Goal: Task Accomplishment & Management: Understand process/instructions

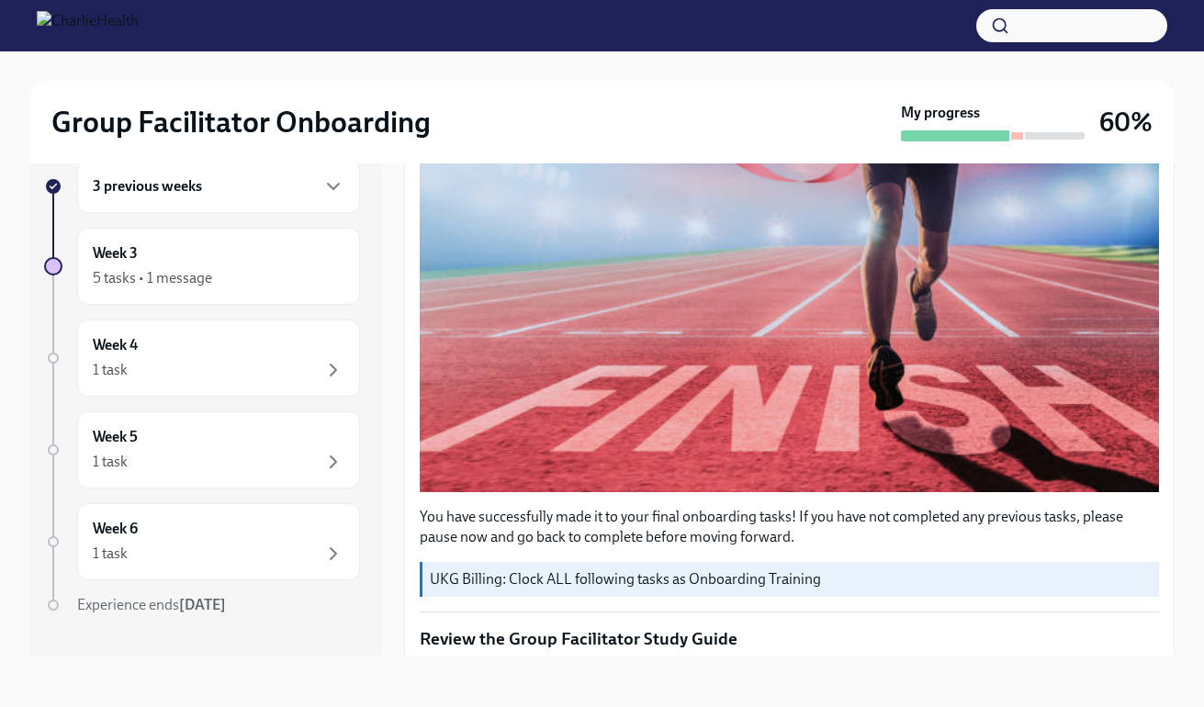
scroll to position [761, 0]
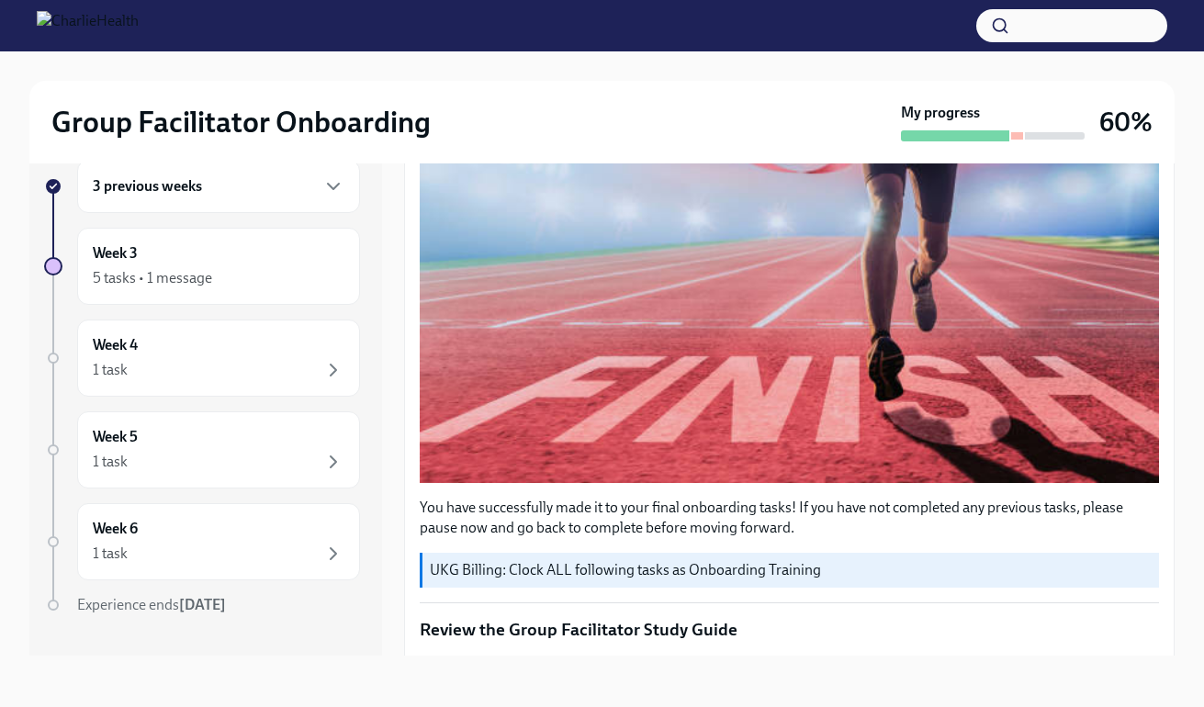
drag, startPoint x: 1153, startPoint y: 319, endPoint x: 1152, endPoint y: 310, distance: 9.2
click at [1152, 310] on div "Week Three: Final Onboarding Tasks (~1.5 hours to complete) To Do Due [DATE] Ha…" at bounding box center [789, 545] width 770 height 2292
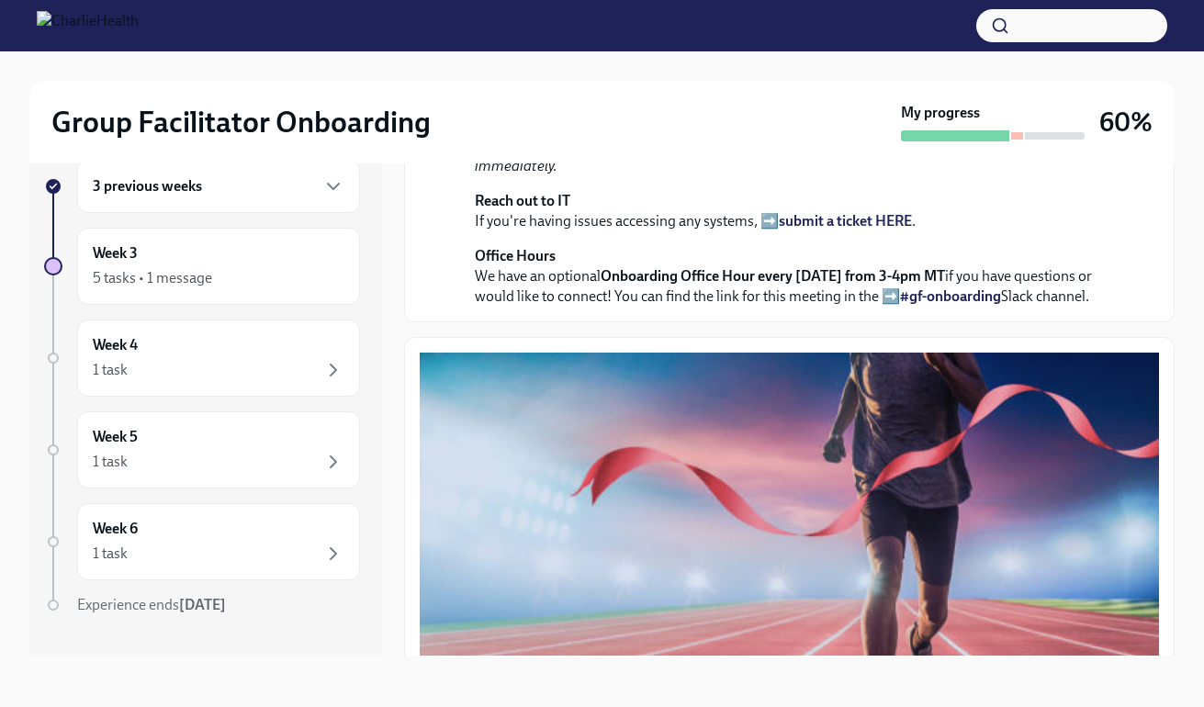
scroll to position [0, 0]
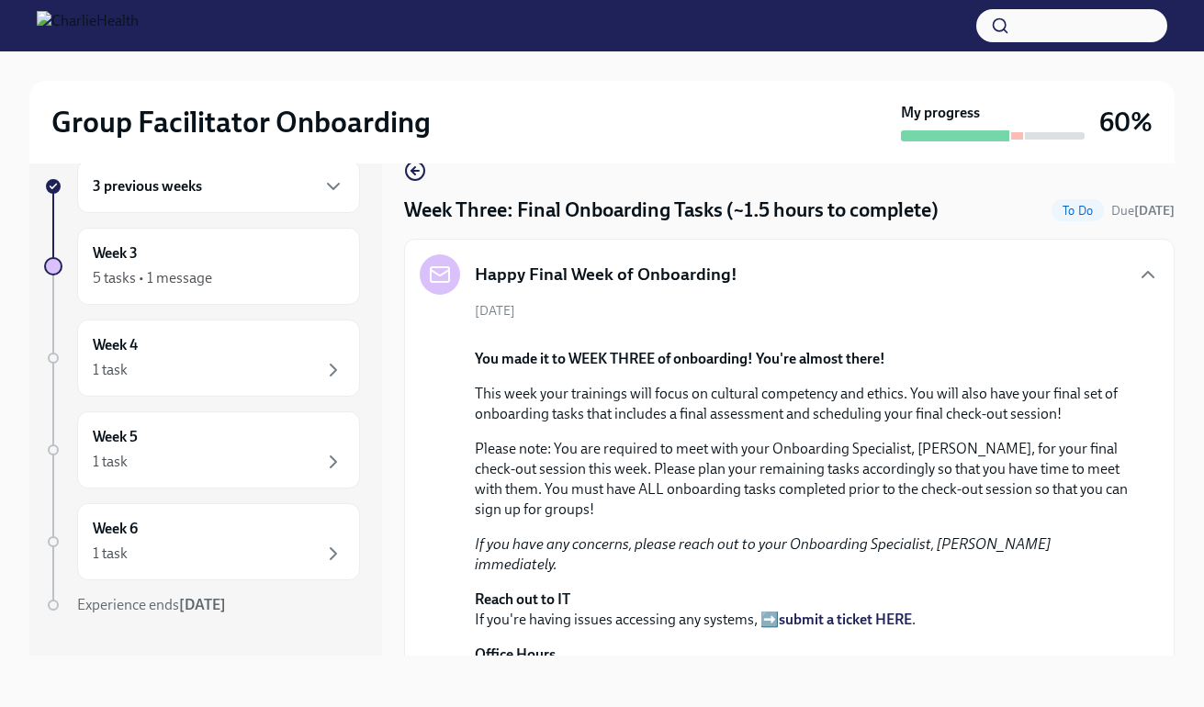
click at [297, 182] on div "3 previous weeks" at bounding box center [219, 186] width 252 height 22
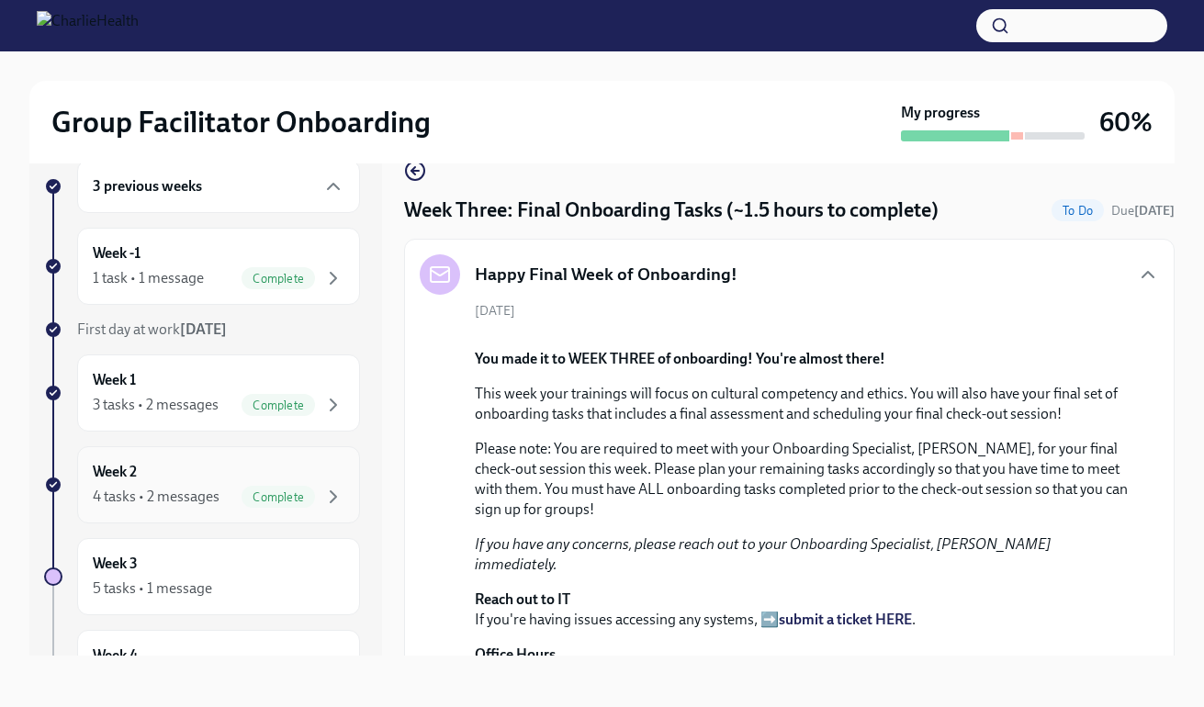
click at [241, 498] on span "Complete" at bounding box center [277, 497] width 73 height 14
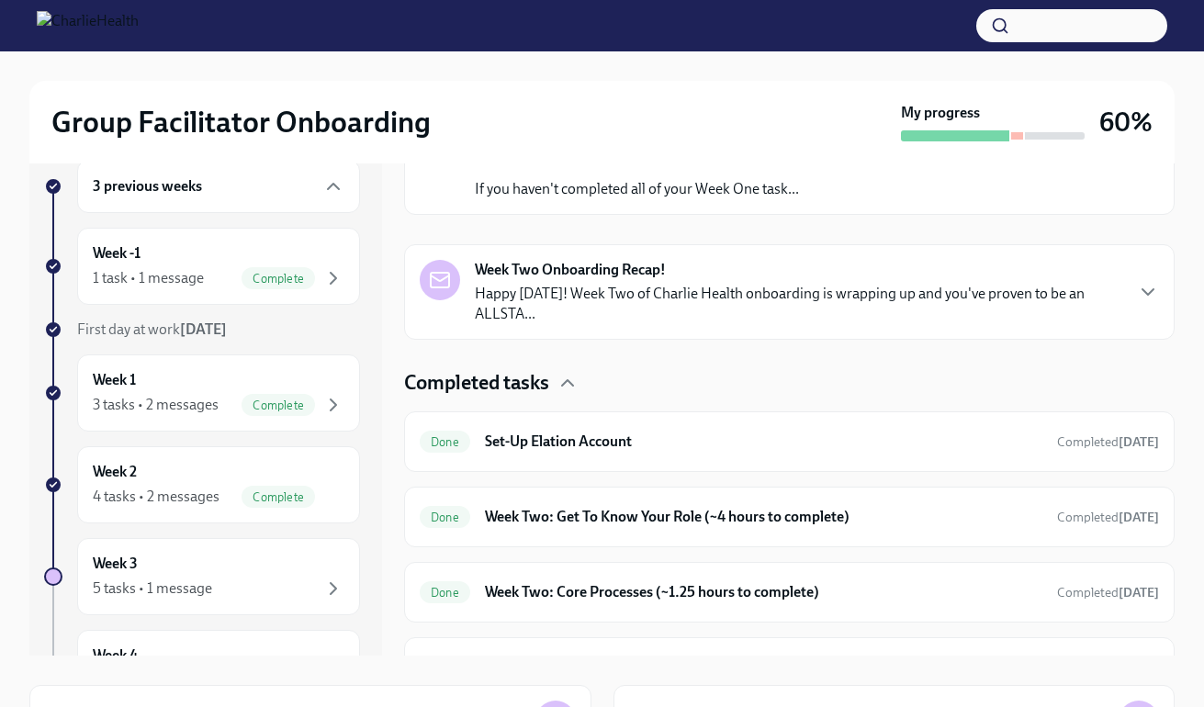
scroll to position [371, 0]
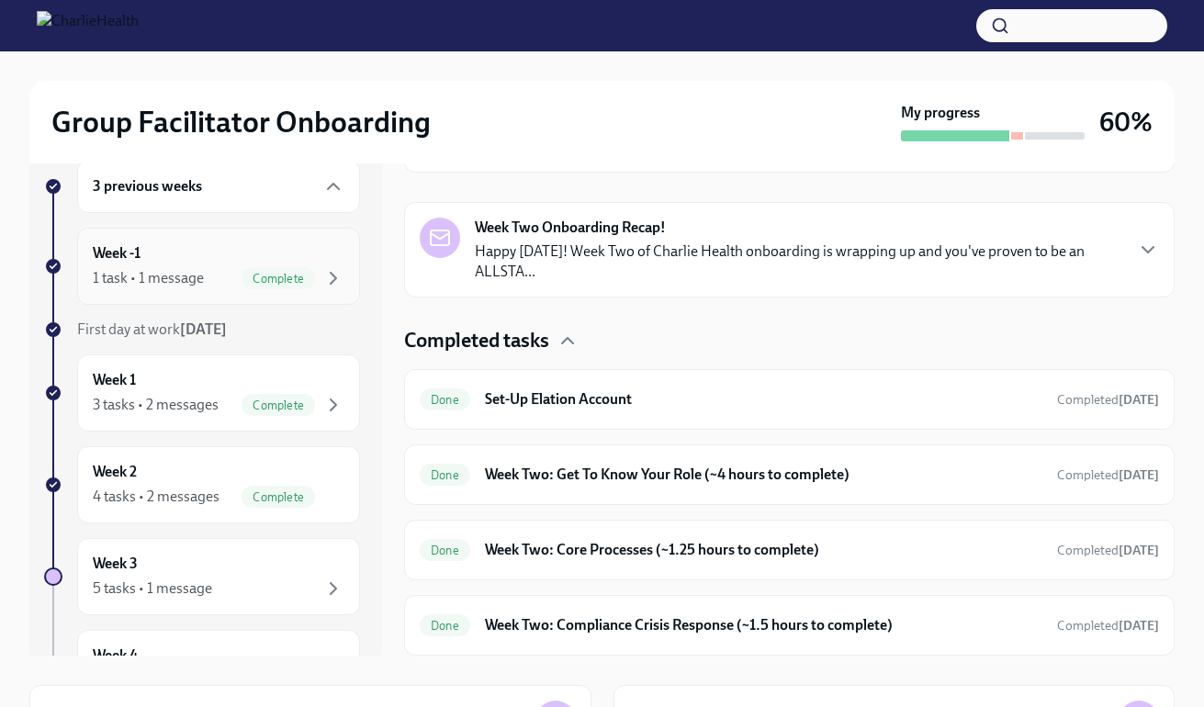
click at [275, 251] on div "Week -1 1 task • 1 message Complete" at bounding box center [219, 266] width 252 height 46
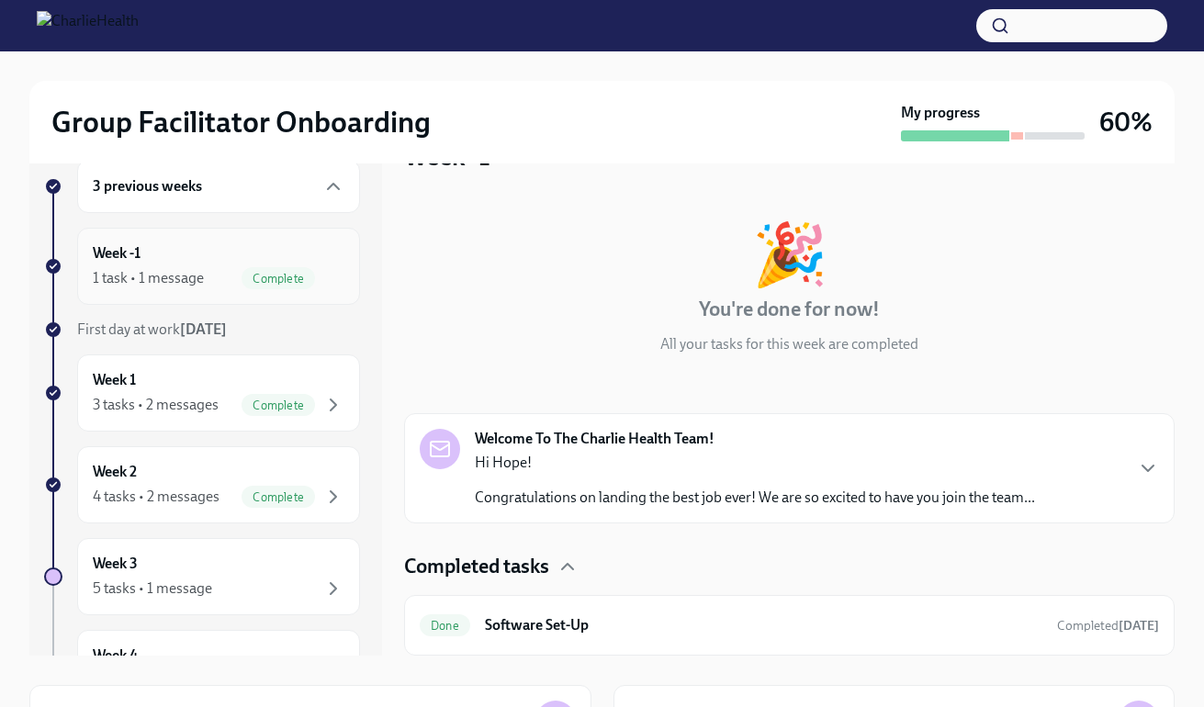
scroll to position [20, 0]
drag, startPoint x: 1177, startPoint y: 509, endPoint x: 1174, endPoint y: 574, distance: 65.2
click at [1174, 574] on div "Group Facilitator Onboarding My progress 60% 3 previous weeks Week -1 1 task • …" at bounding box center [602, 480] width 1204 height 925
click at [563, 564] on icon "button" at bounding box center [567, 566] width 22 height 22
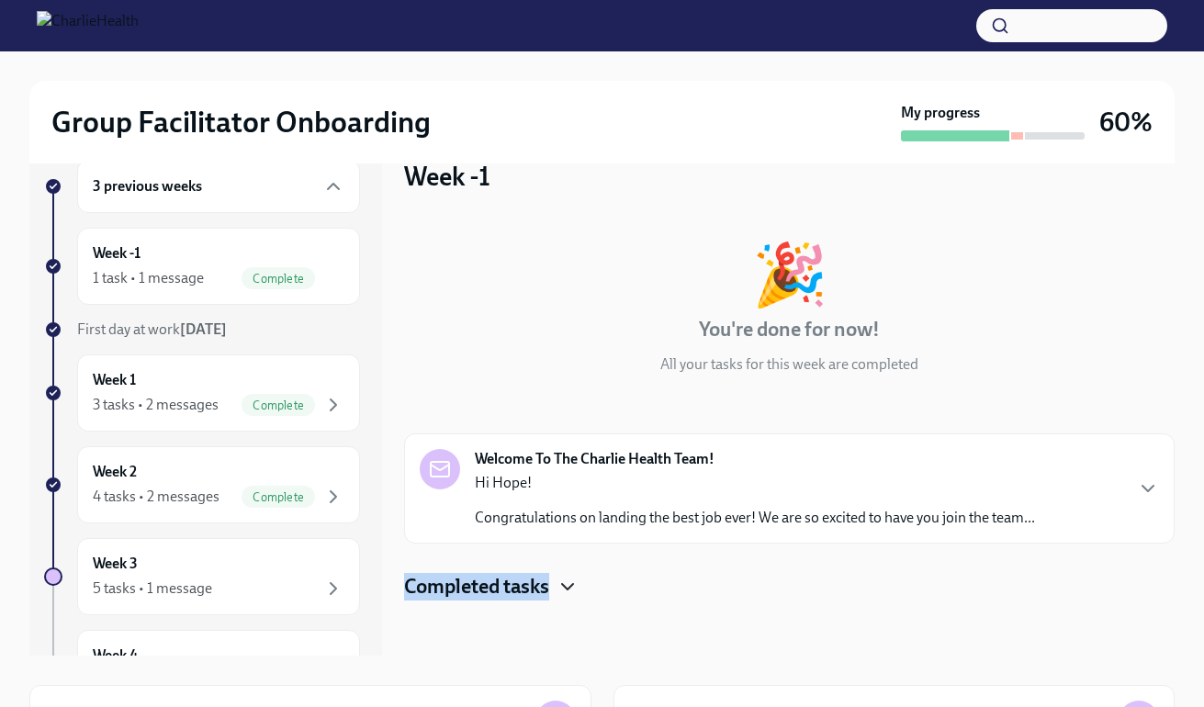
click at [565, 587] on icon "button" at bounding box center [567, 587] width 22 height 22
click at [1120, 371] on div "🎉 You're done for now! All your tasks for this week are completed" at bounding box center [789, 309] width 770 height 130
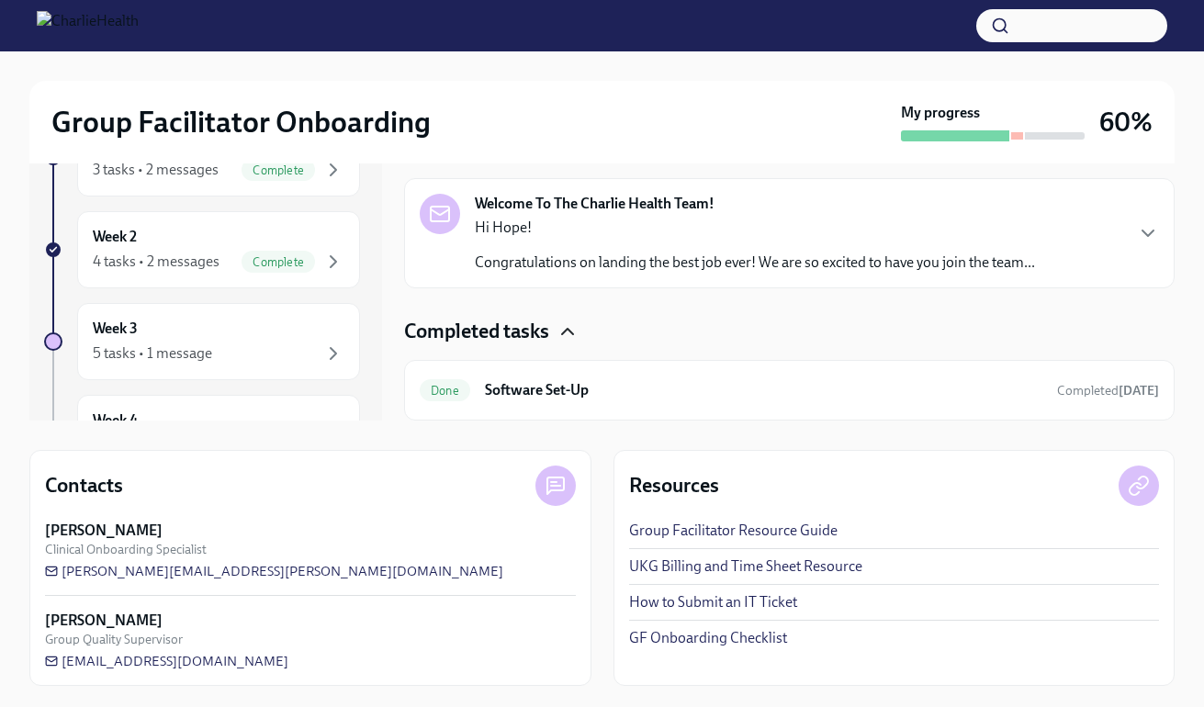
scroll to position [269, 0]
click at [304, 167] on div "Complete" at bounding box center [292, 169] width 103 height 22
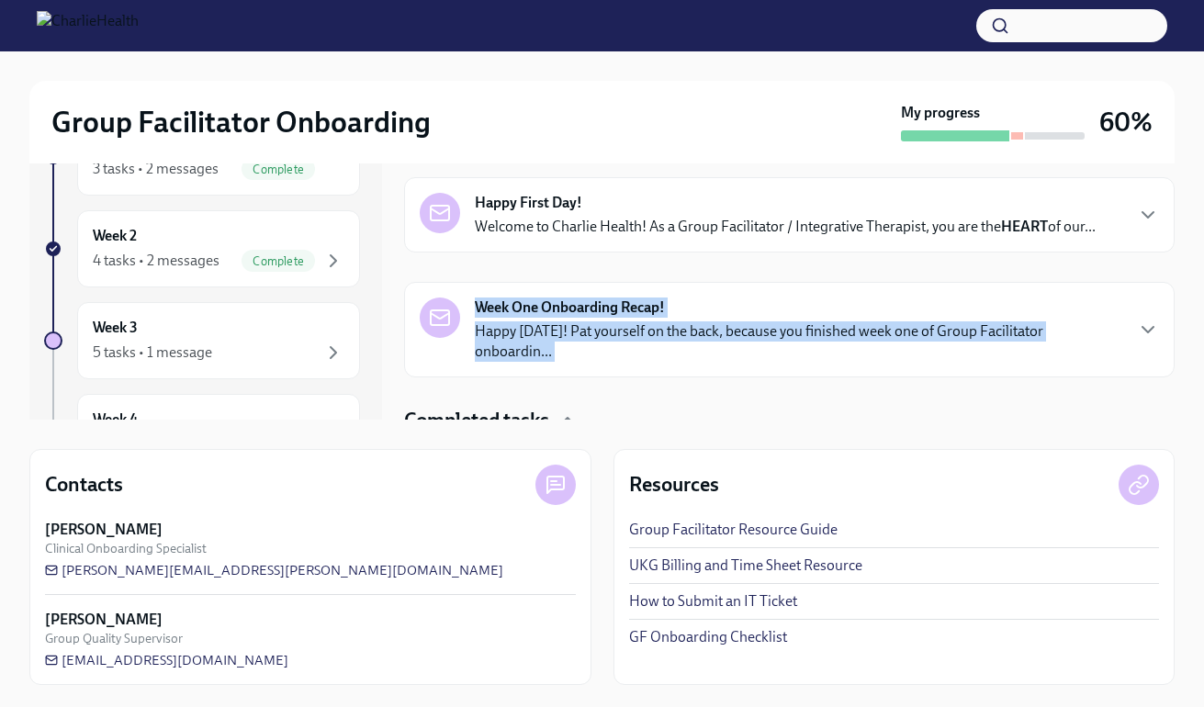
drag, startPoint x: 1174, startPoint y: 210, endPoint x: 1165, endPoint y: 297, distance: 86.8
click at [1165, 297] on div "Group Facilitator Onboarding My progress 60% 3 previous weeks Week -1 1 task • …" at bounding box center [602, 244] width 1204 height 925
click at [1143, 267] on div "Happy First Day! Welcome to Charlie Health! As a Group Facilitator / Integrativ…" at bounding box center [789, 277] width 770 height 200
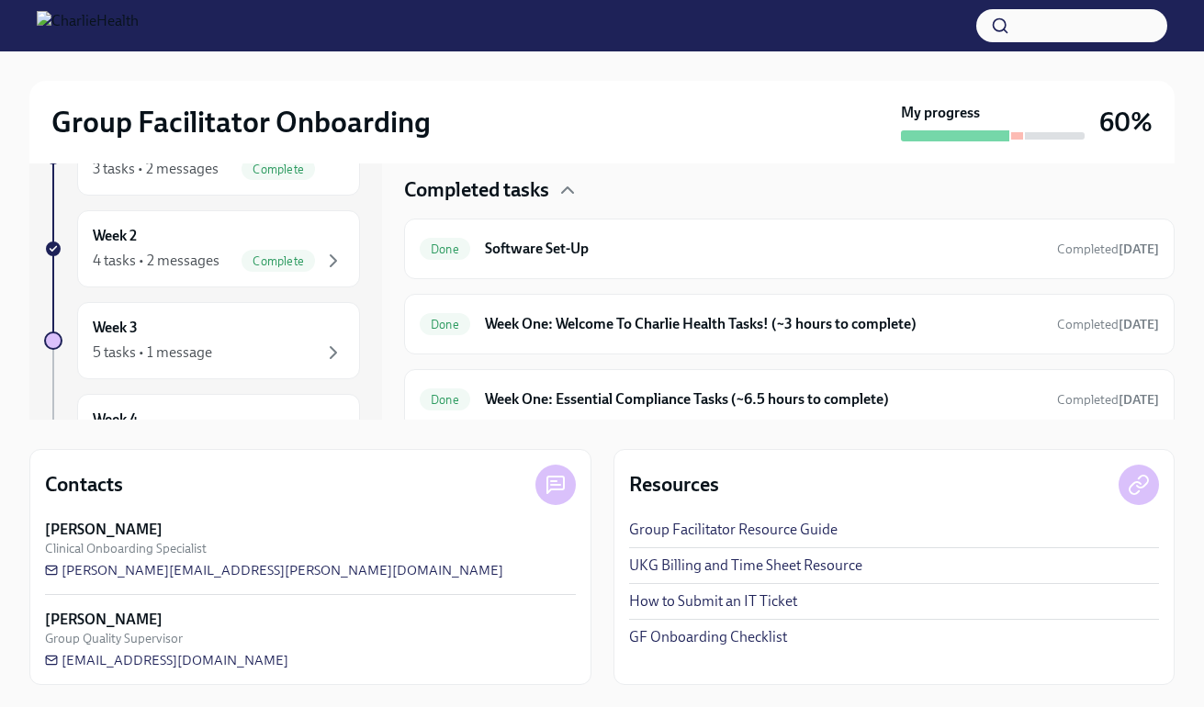
scroll to position [261, 0]
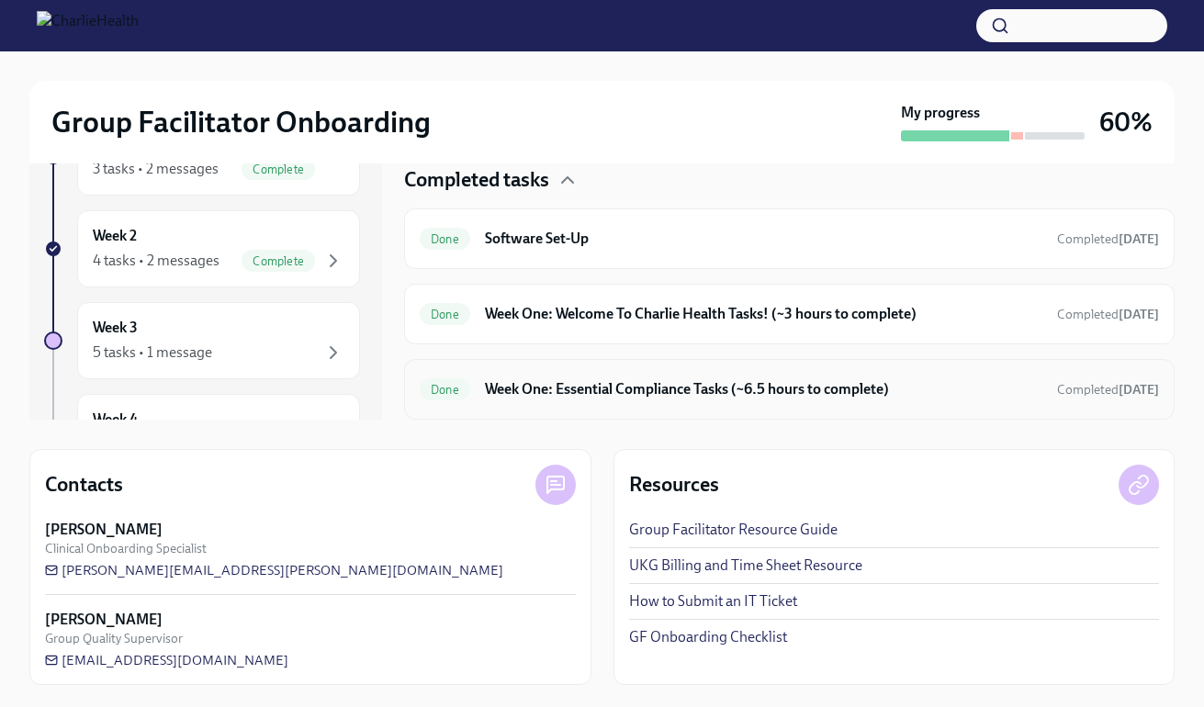
click at [852, 376] on div "Done Week One: Essential Compliance Tasks (~6.5 hours to complete) Completed [D…" at bounding box center [789, 389] width 739 height 29
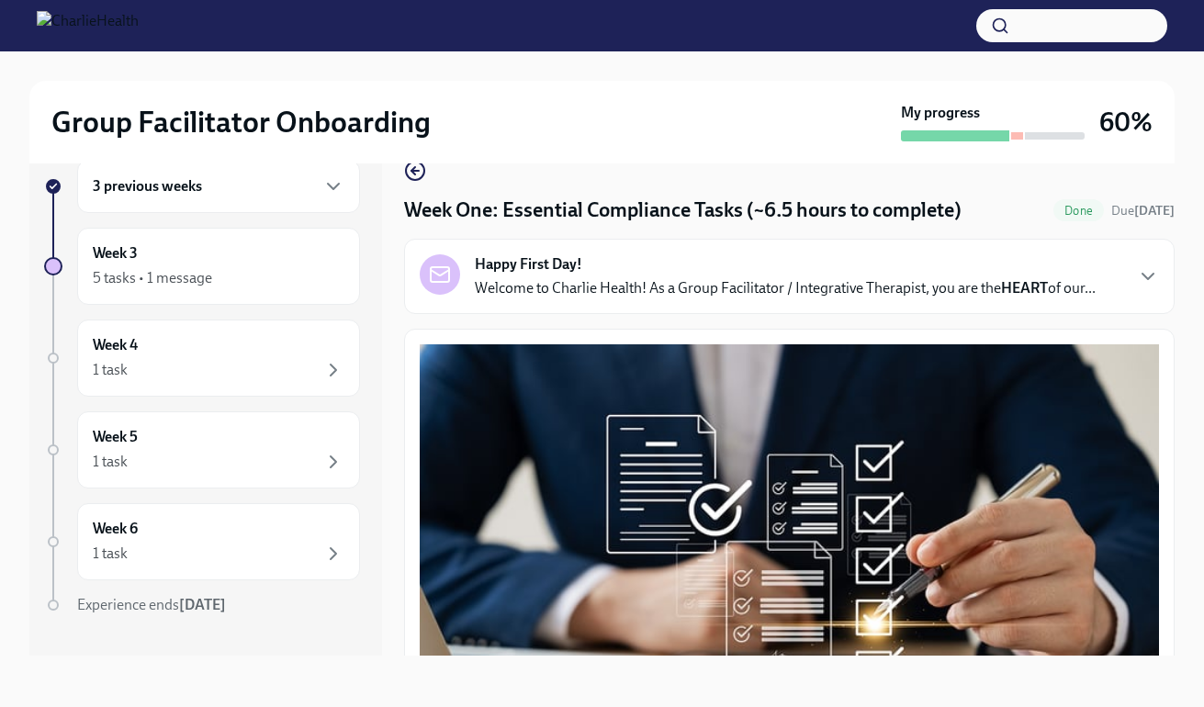
click at [1029, 263] on div "Happy First Day! Welcome to Charlie Health! As a Group Facilitator / Integrativ…" at bounding box center [785, 276] width 621 height 44
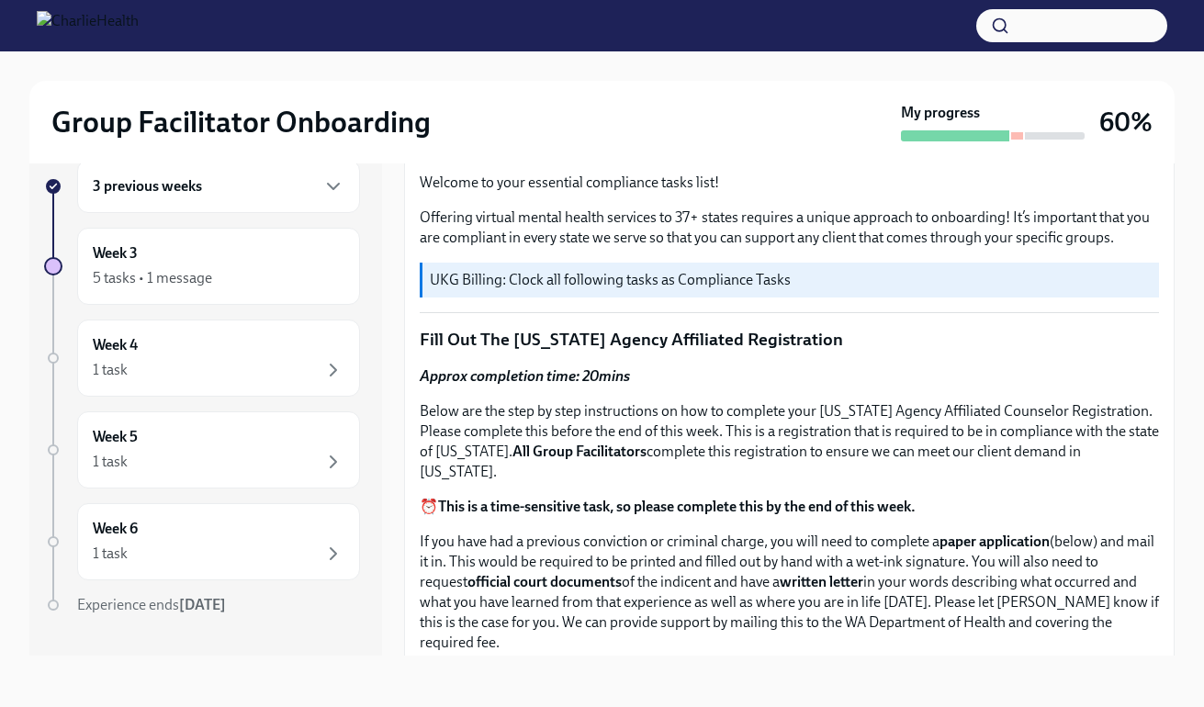
scroll to position [526, 0]
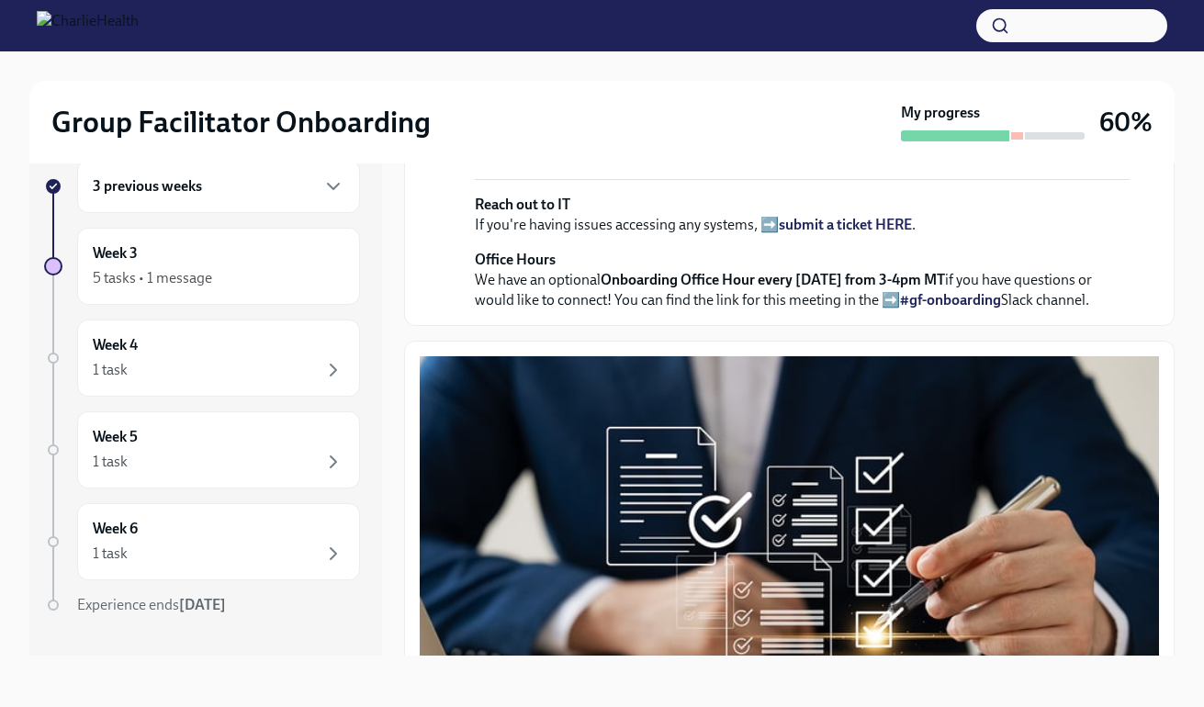
click at [290, 199] on div "3 previous weeks" at bounding box center [218, 186] width 283 height 53
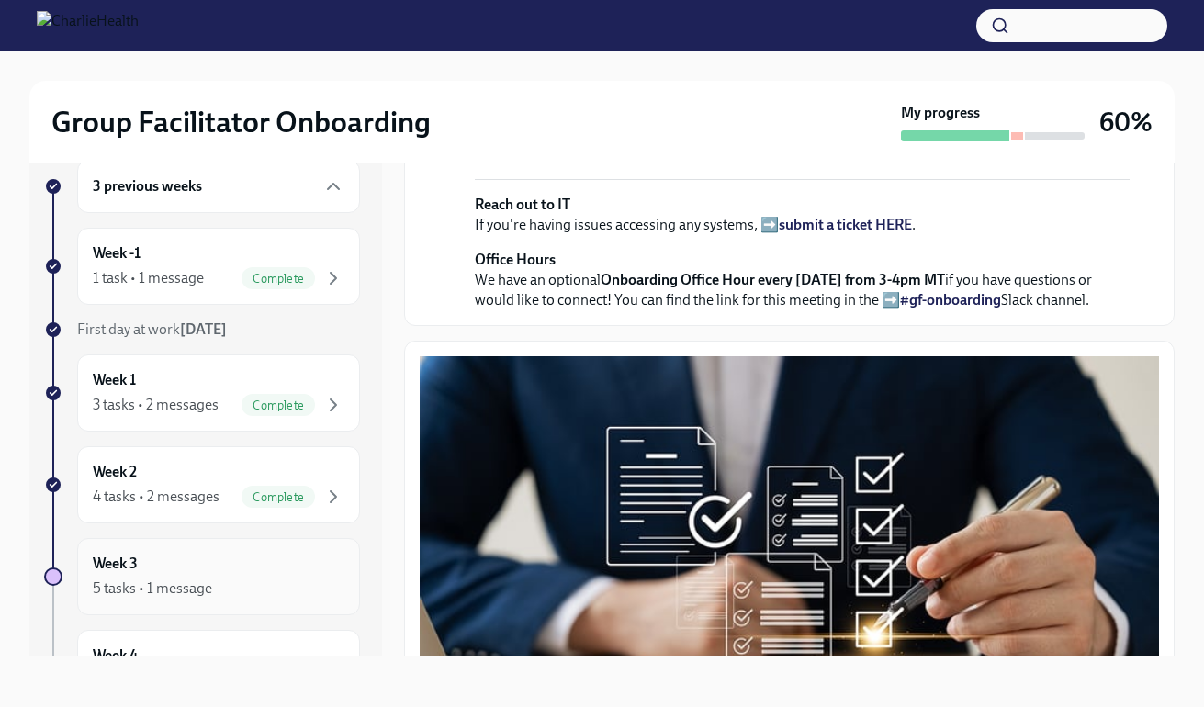
click at [245, 574] on div "Week 3 5 tasks • 1 message" at bounding box center [219, 577] width 252 height 46
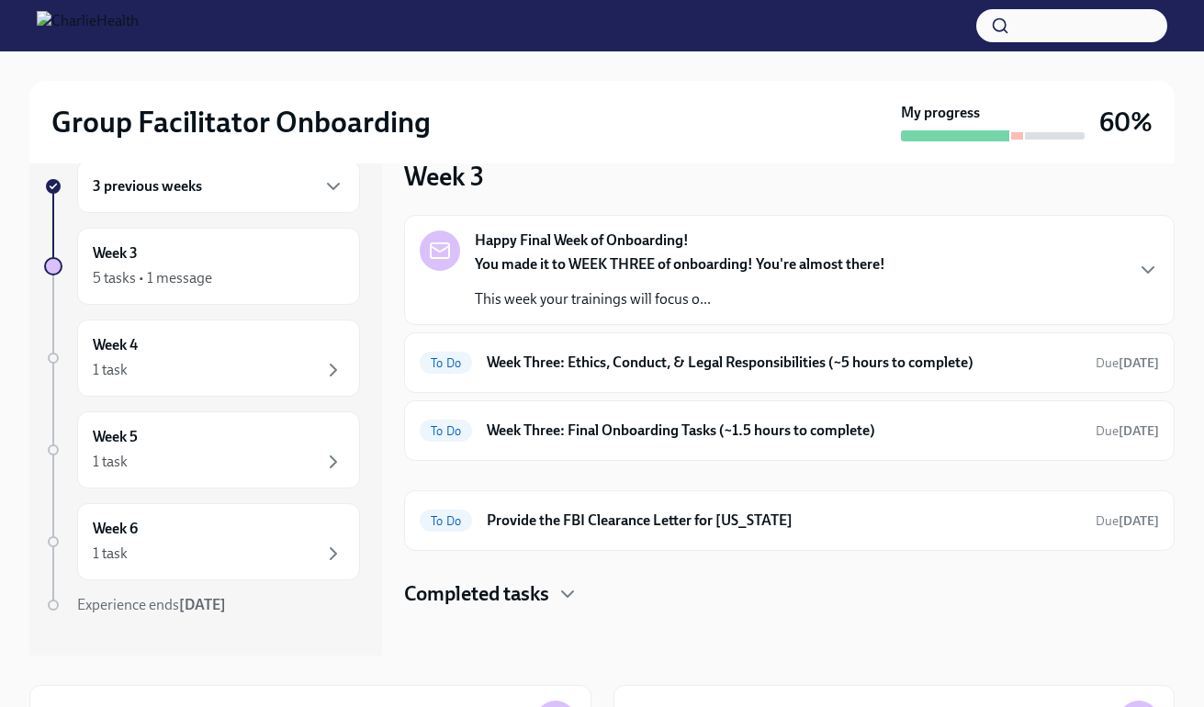
click at [750, 300] on p "This week your trainings will focus o..." at bounding box center [680, 299] width 410 height 20
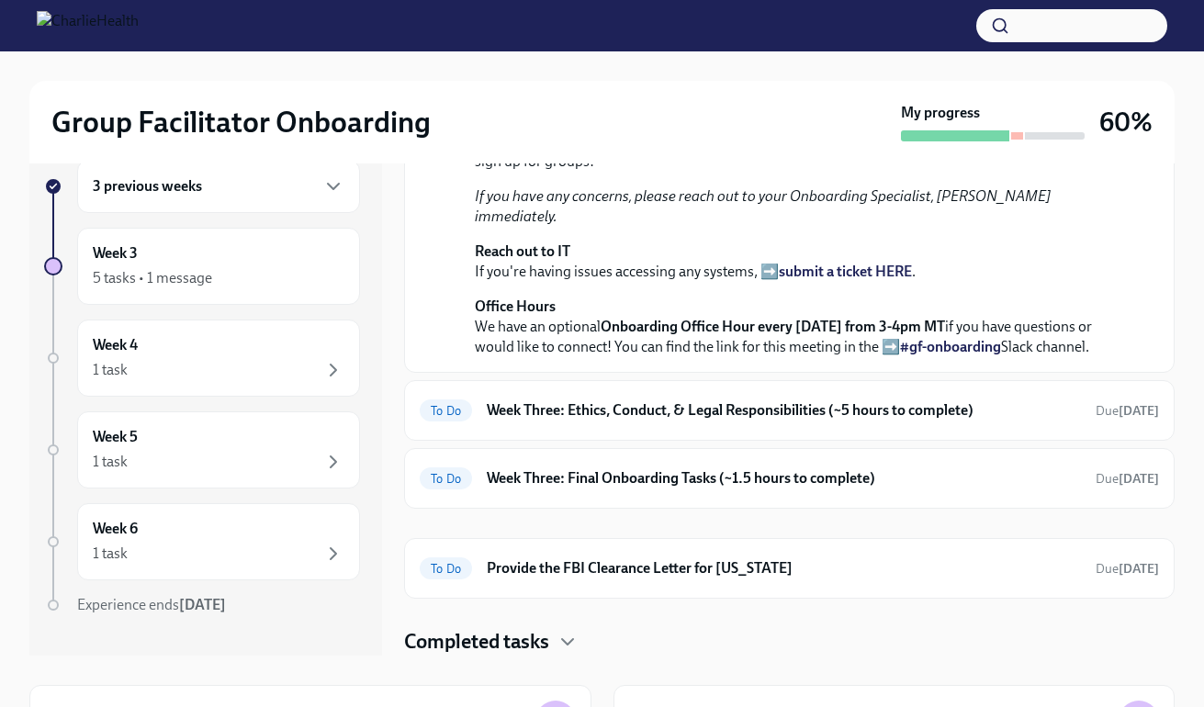
scroll to position [622, 0]
click at [981, 420] on h6 "Week Three: Ethics, Conduct, & Legal Responsibilities (~5 hours to complete)" at bounding box center [784, 410] width 594 height 20
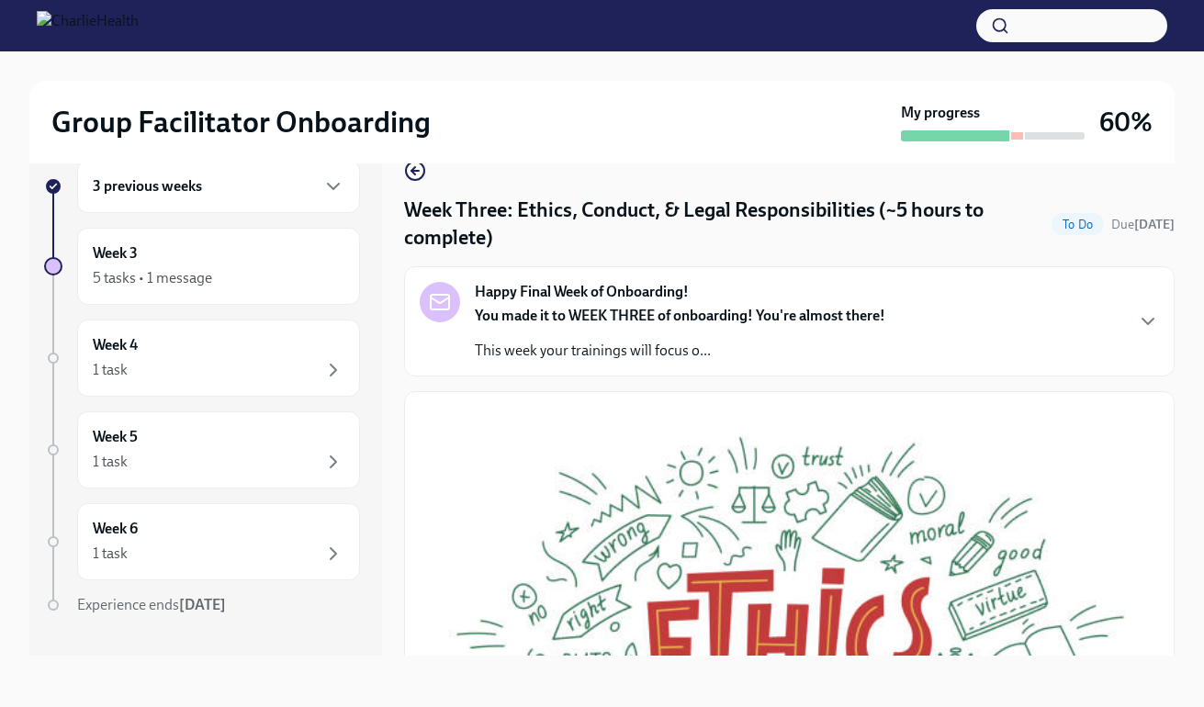
click at [1081, 326] on div "Happy Final Week of Onboarding! You made it to WEEK THREE of onboarding! You're…" at bounding box center [789, 321] width 739 height 79
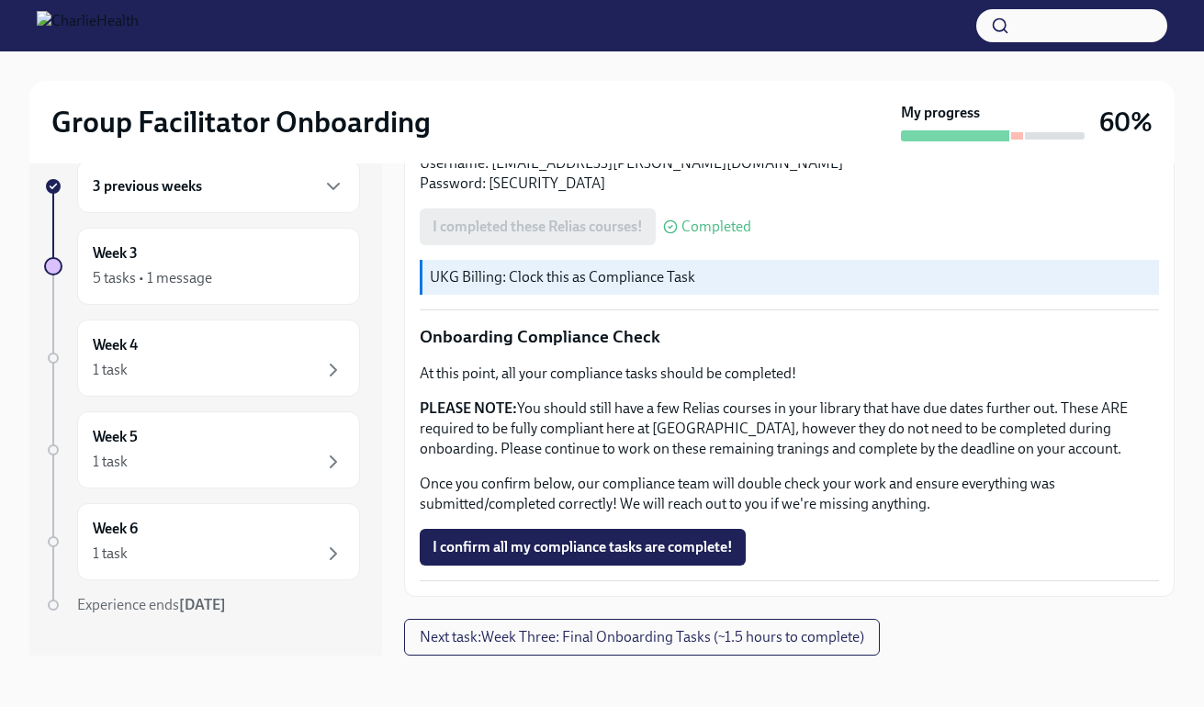
scroll to position [1441, 0]
click at [297, 245] on div "Week 3 5 tasks • 1 message" at bounding box center [219, 266] width 252 height 46
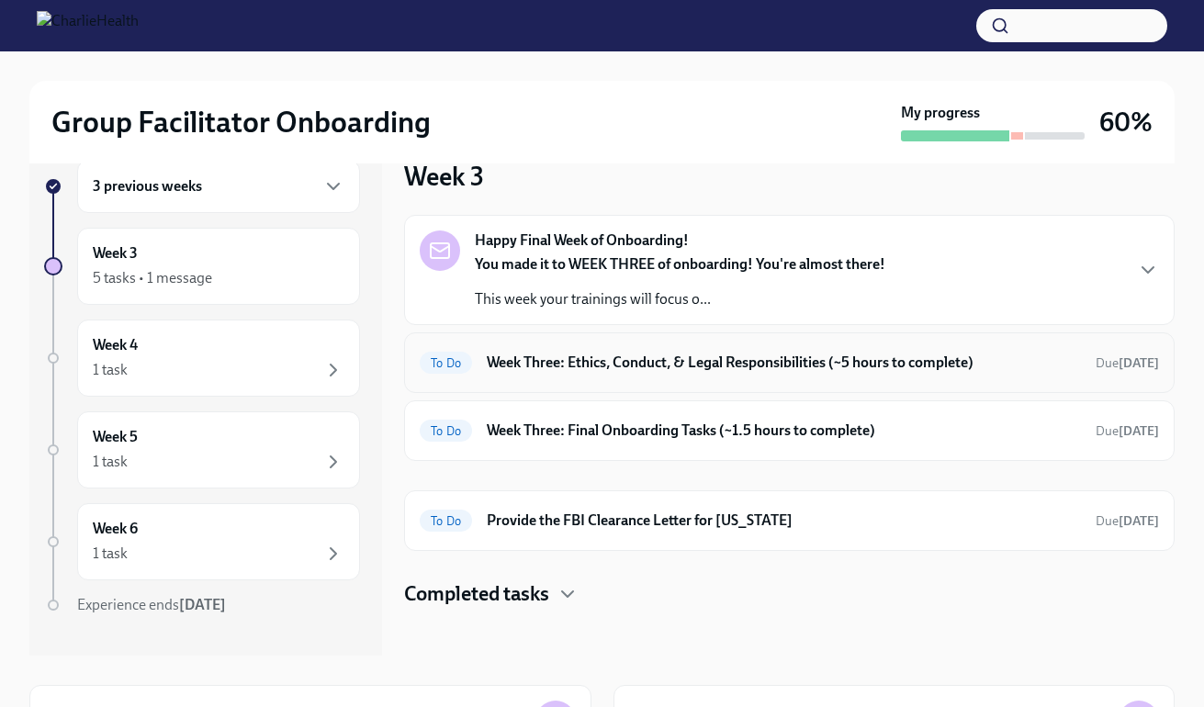
click at [680, 362] on h6 "Week Three: Ethics, Conduct, & Legal Responsibilities (~5 hours to complete)" at bounding box center [784, 363] width 594 height 20
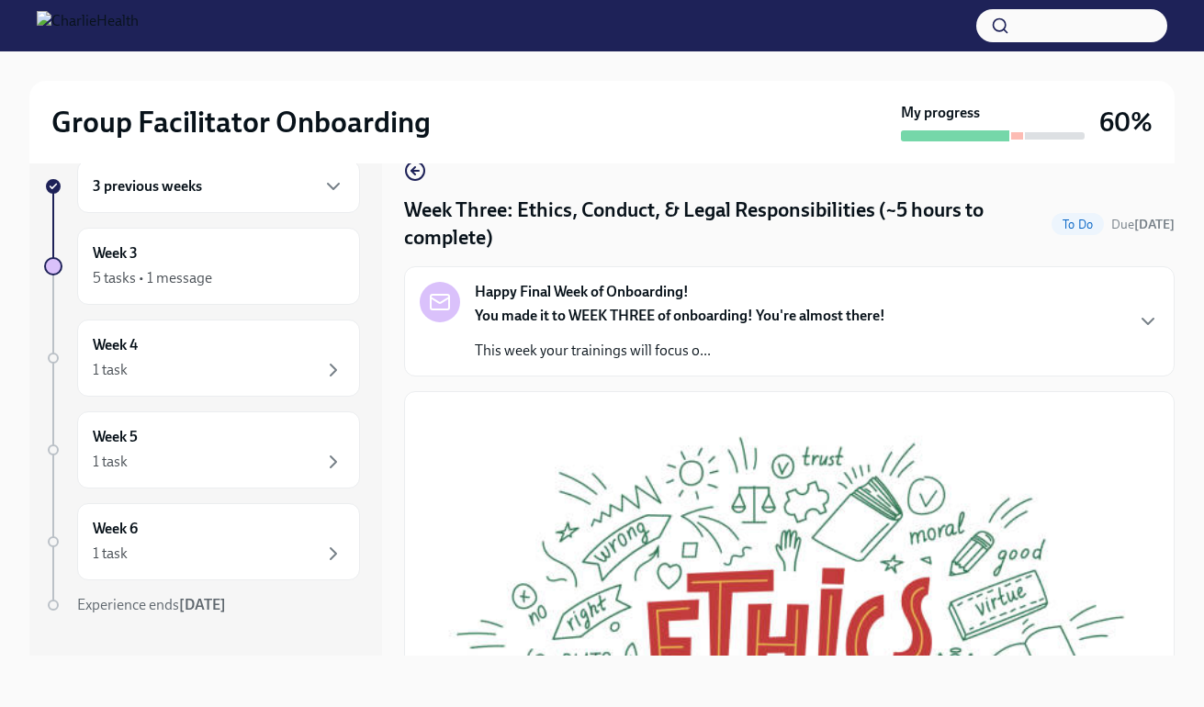
click at [286, 208] on div "3 previous weeks" at bounding box center [218, 186] width 283 height 53
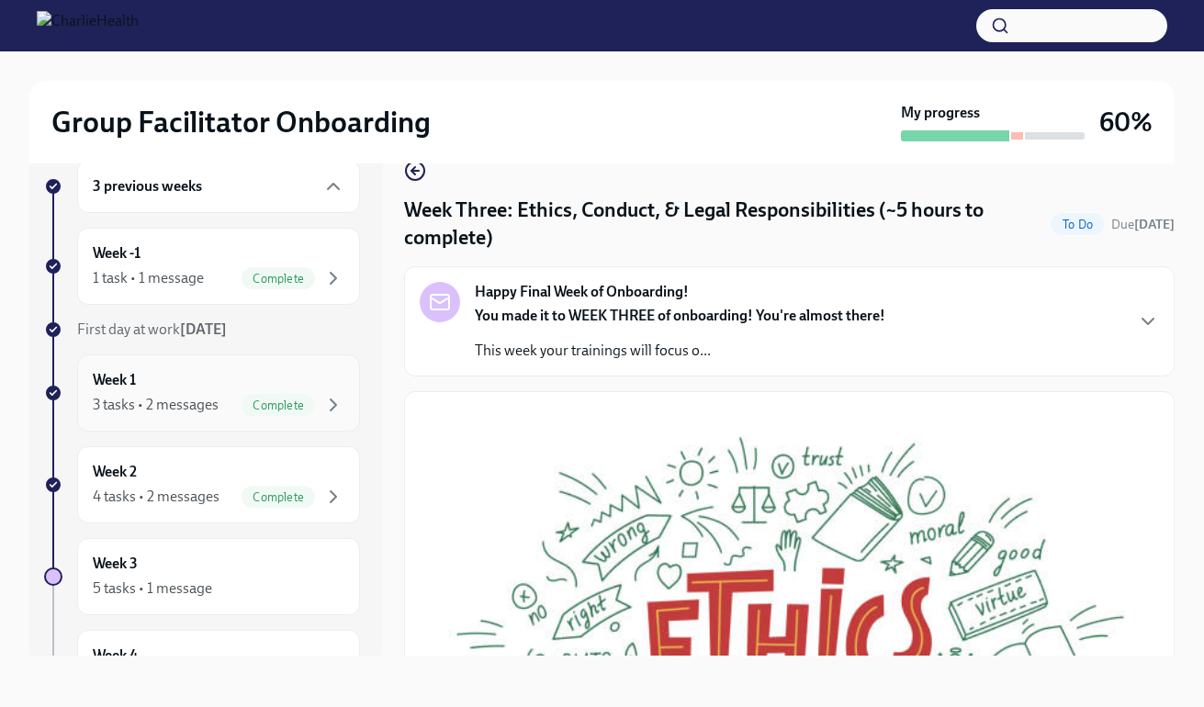
click at [302, 375] on div "Week 1 3 tasks • 2 messages Complete" at bounding box center [219, 393] width 252 height 46
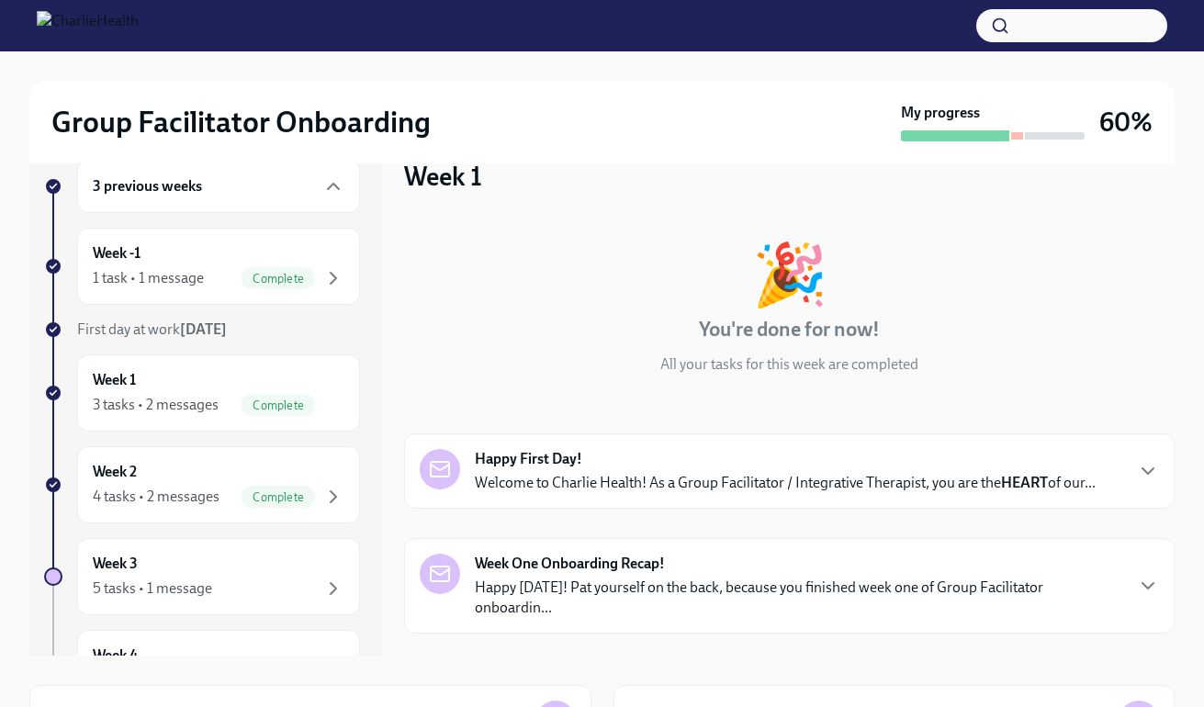
scroll to position [261, 0]
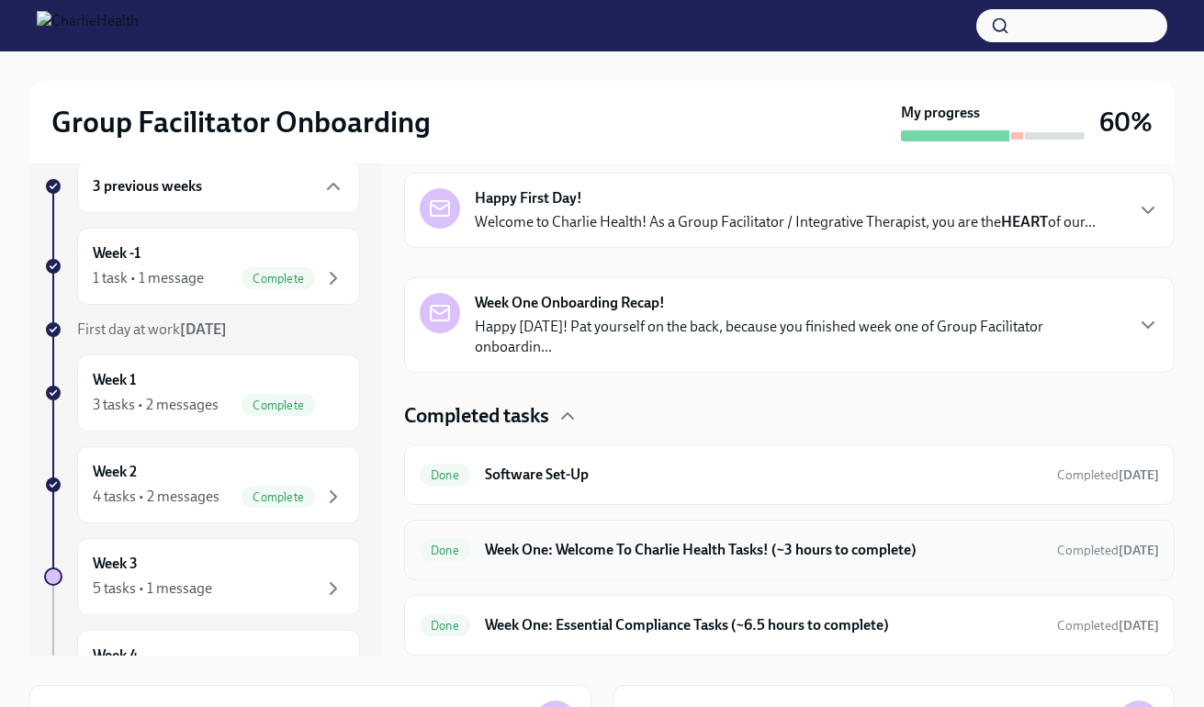
click at [813, 555] on h6 "Week One: Welcome To Charlie Health Tasks! (~3 hours to complete)" at bounding box center [763, 550] width 557 height 20
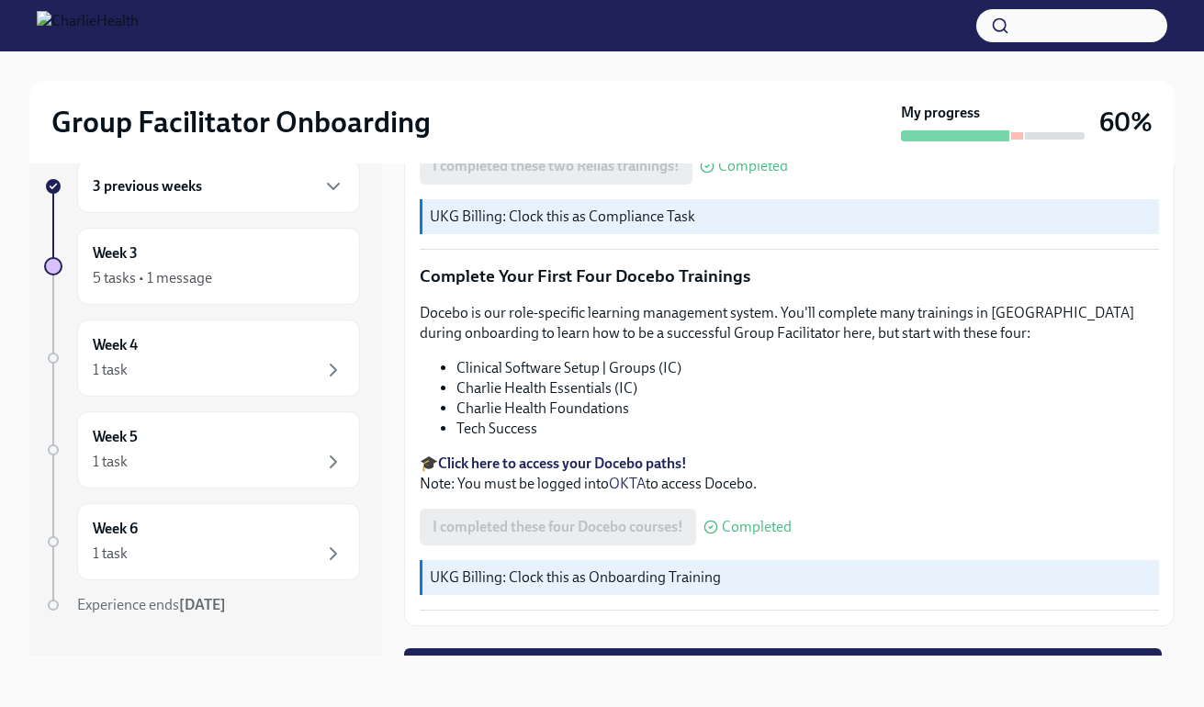
scroll to position [2440, 0]
click at [1169, 662] on div "3 previous weeks Week 3 5 tasks • 1 message Week 4 1 task Week 5 1 task Week 6 …" at bounding box center [601, 407] width 1145 height 555
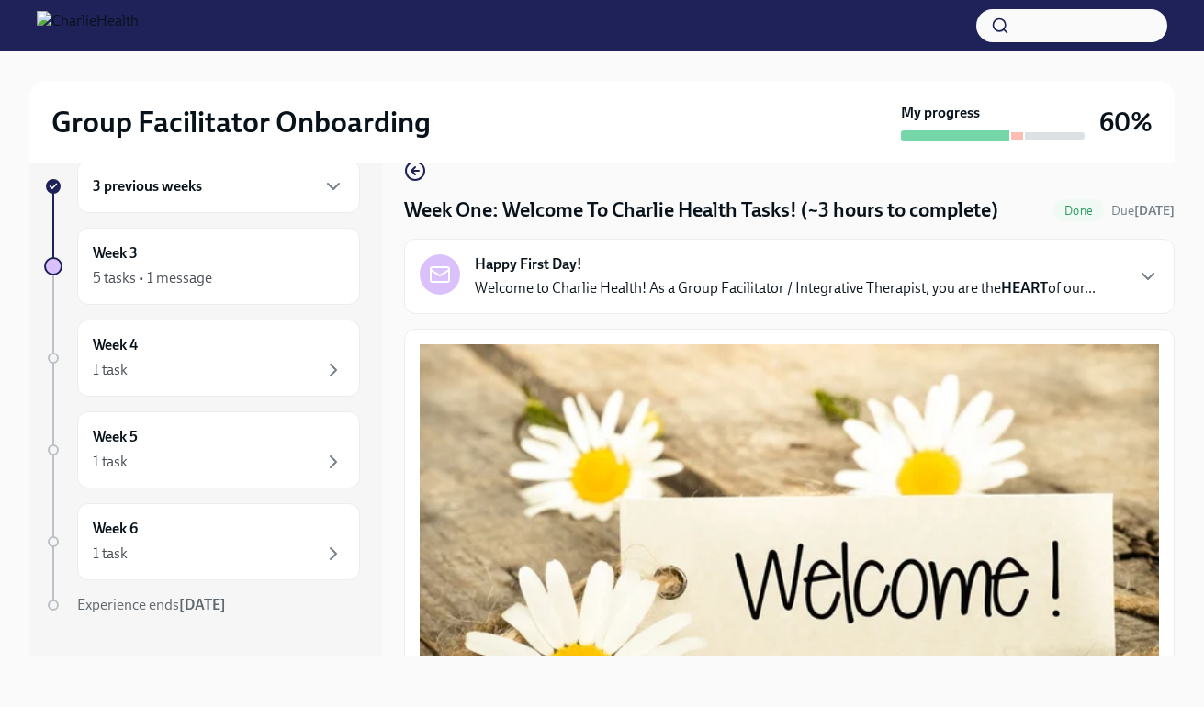
scroll to position [0, 0]
click at [306, 202] on div "3 previous weeks" at bounding box center [218, 186] width 283 height 53
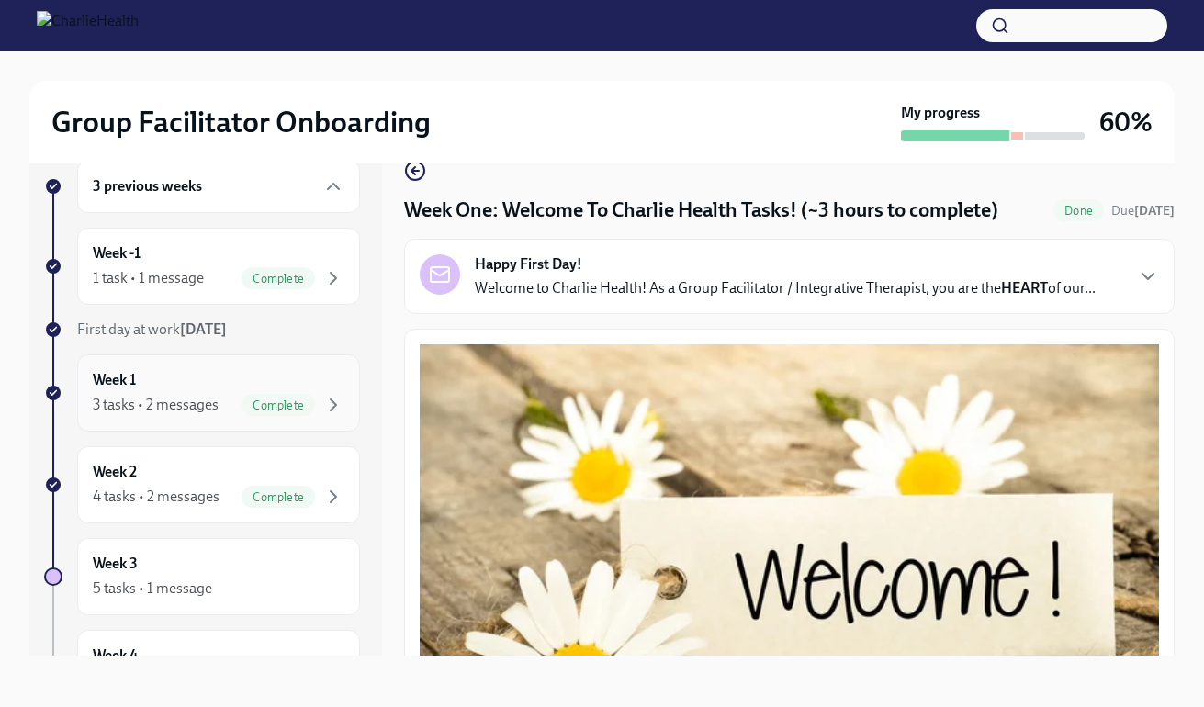
click at [212, 382] on div "Week 1 3 tasks • 2 messages Complete" at bounding box center [219, 393] width 252 height 46
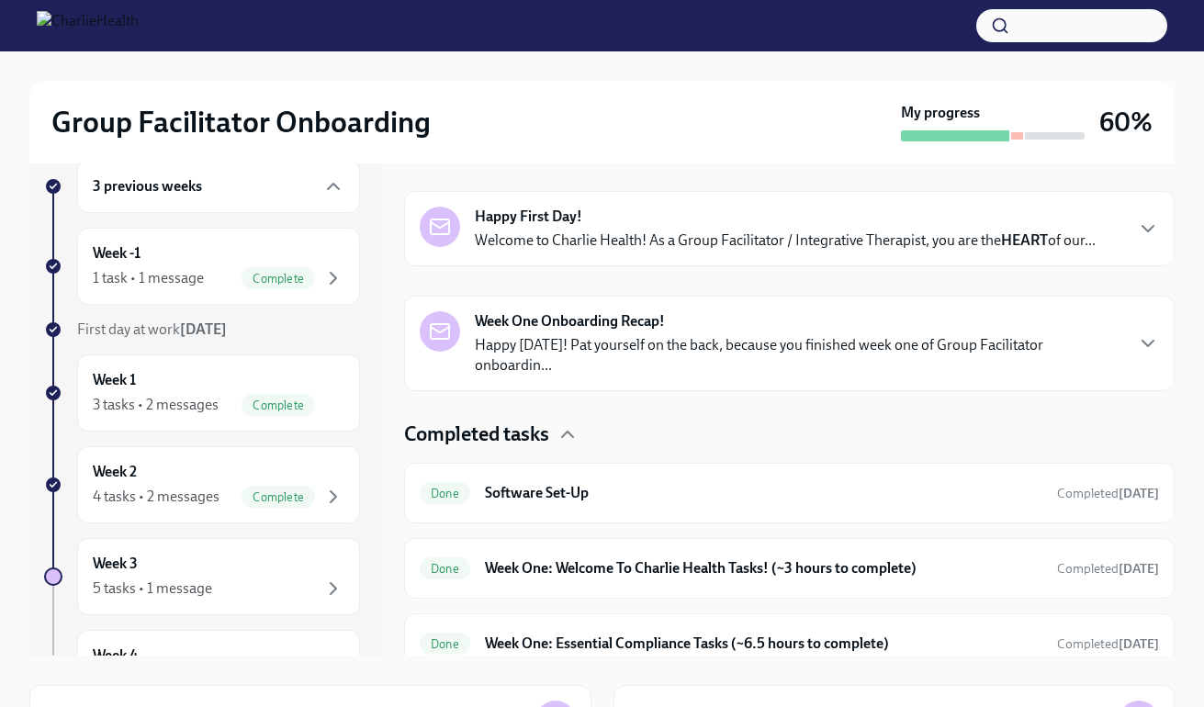
scroll to position [261, 0]
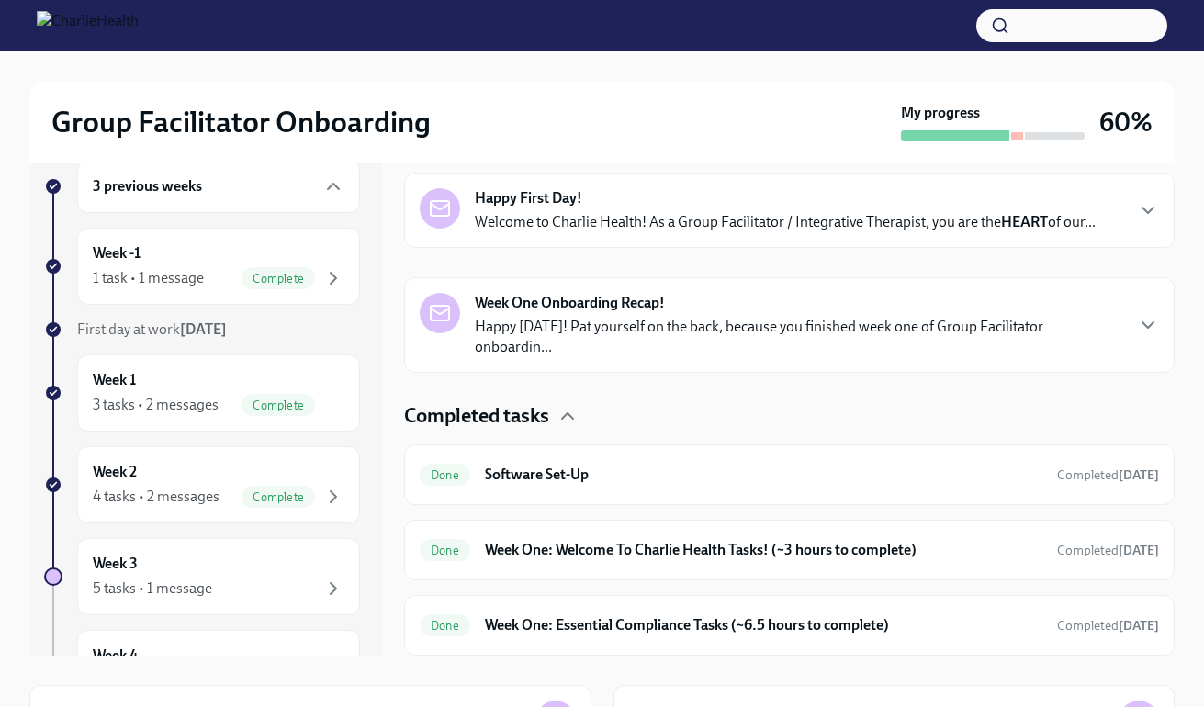
click at [943, 319] on p "Happy [DATE]! Pat yourself on the back, because you finished week one of Group …" at bounding box center [798, 337] width 647 height 40
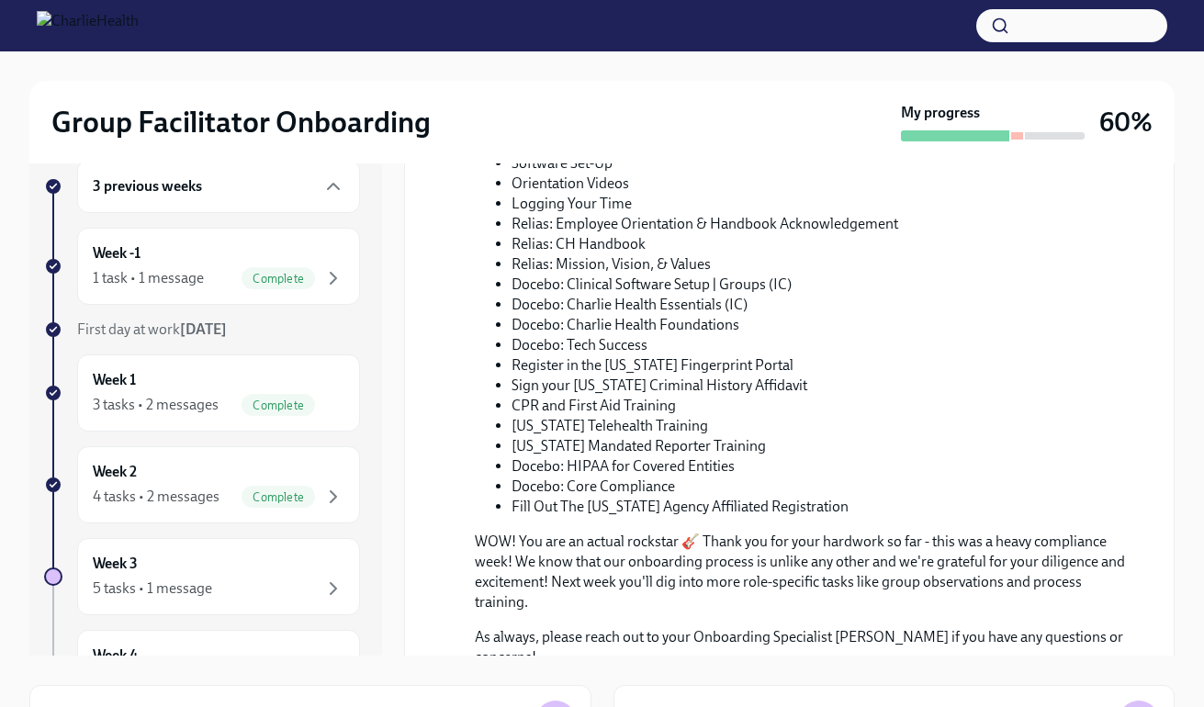
scroll to position [899, 0]
